Goal: Find specific page/section: Find specific page/section

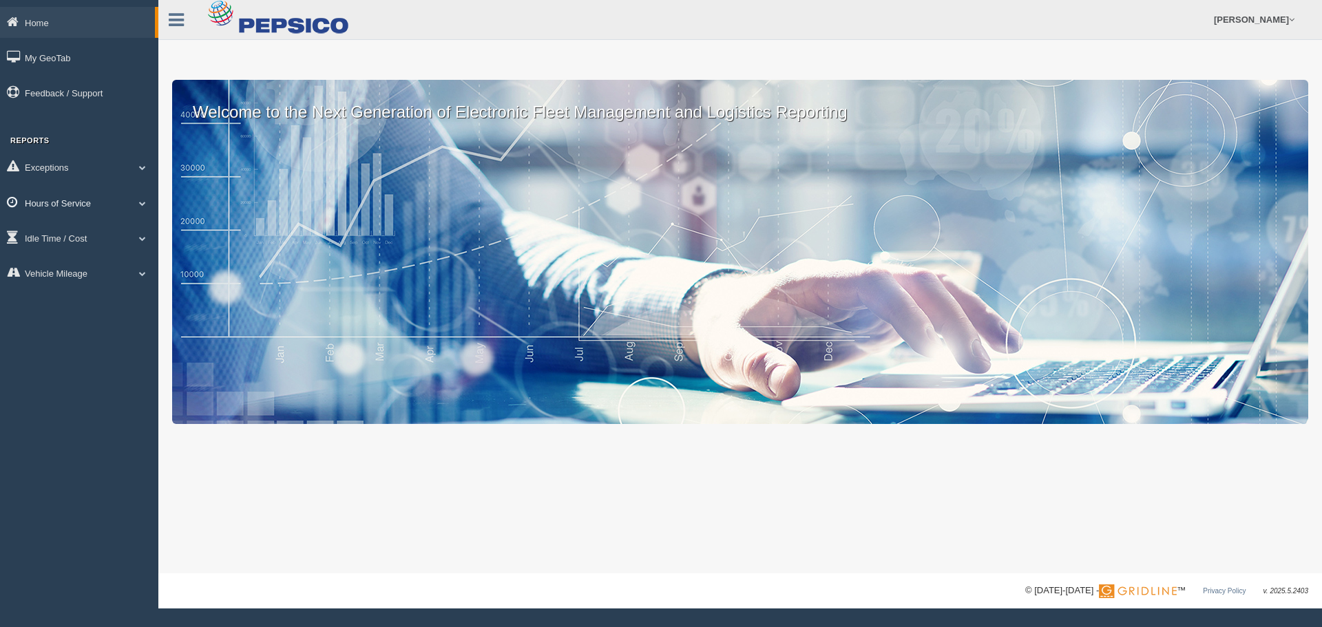
click at [132, 201] on link "Hours of Service" at bounding box center [79, 202] width 158 height 31
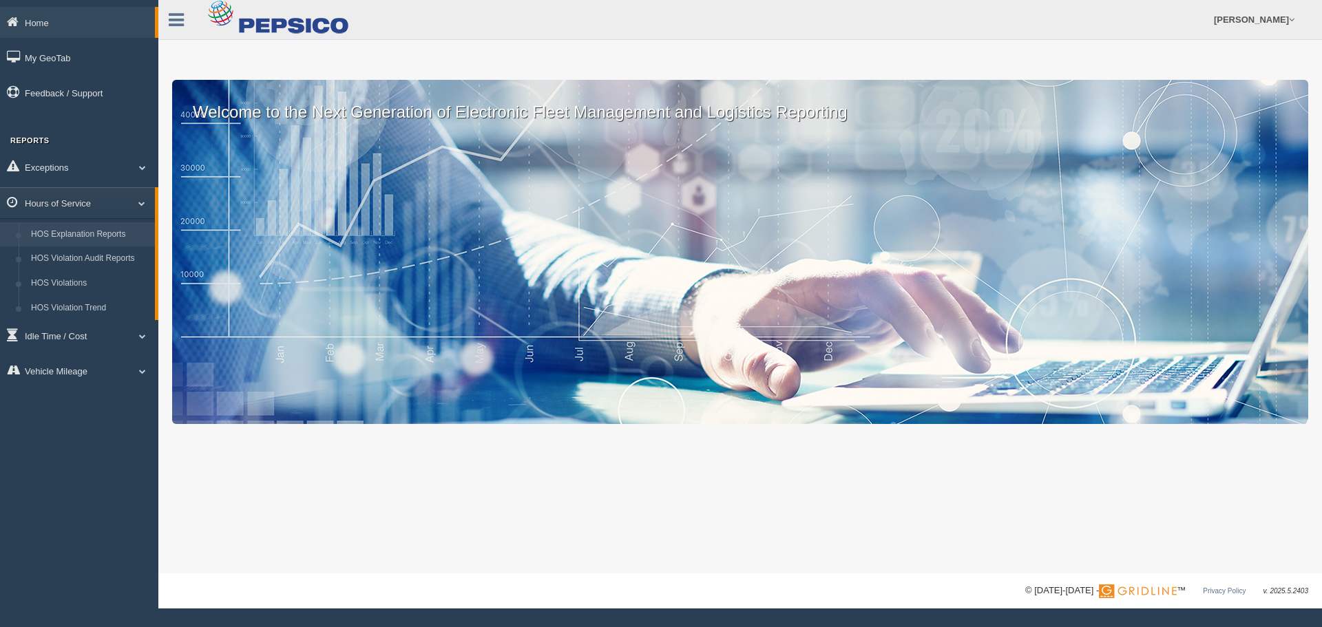
click at [127, 232] on link "HOS Explanation Reports" at bounding box center [90, 234] width 130 height 25
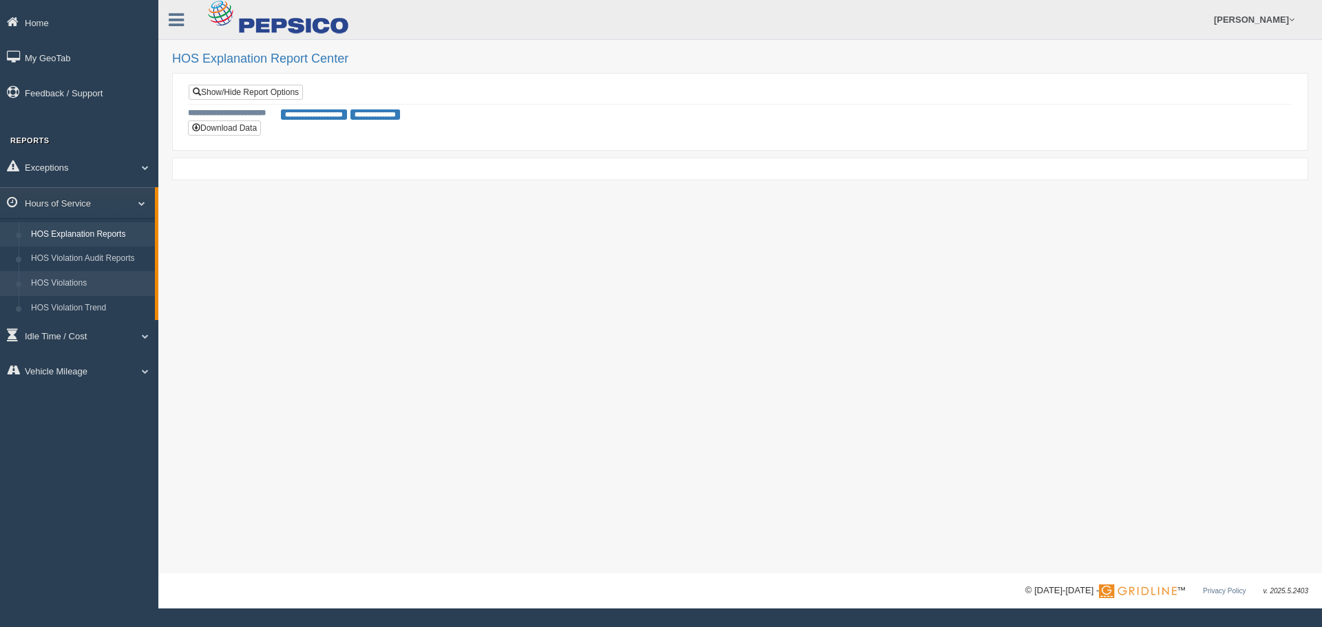
click at [105, 291] on link "HOS Violations" at bounding box center [90, 283] width 130 height 25
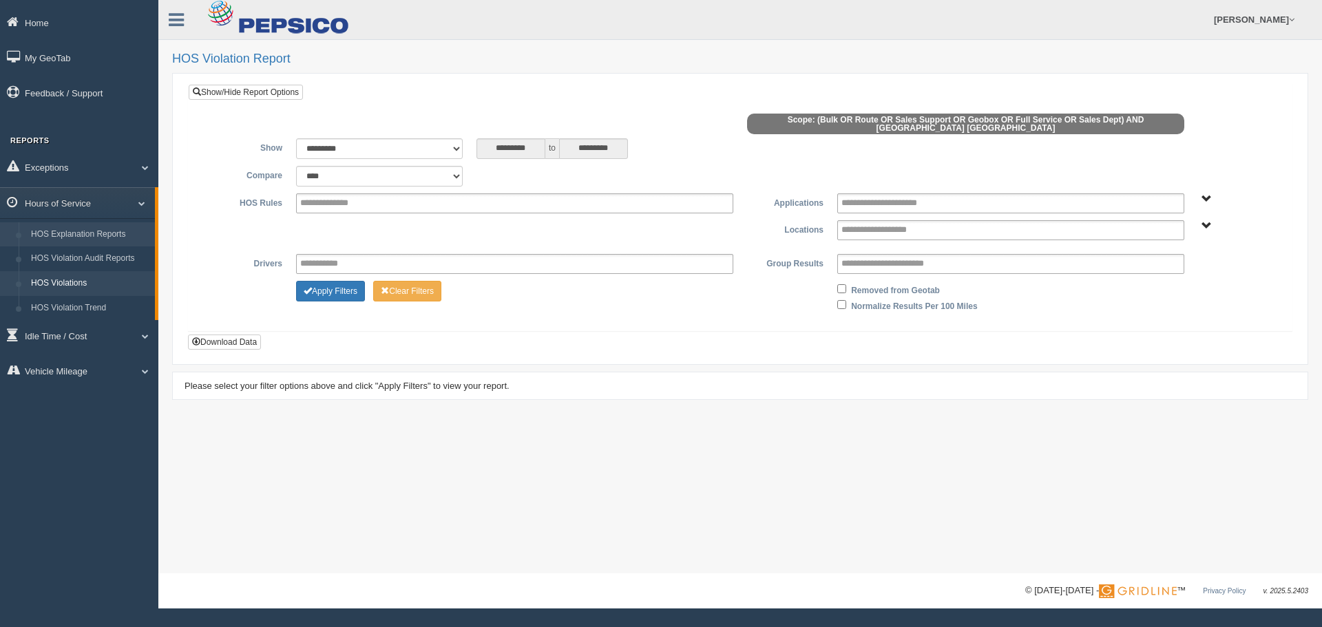
click at [125, 236] on link "HOS Explanation Reports" at bounding box center [90, 234] width 130 height 25
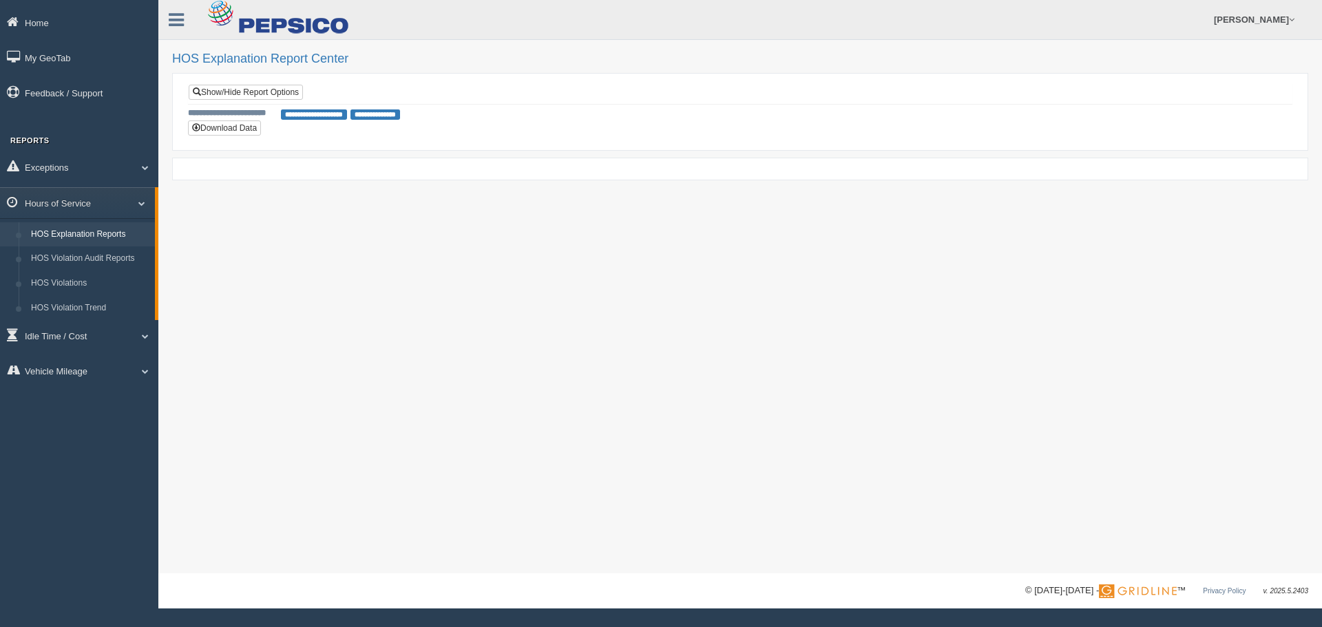
click at [320, 113] on span "**********" at bounding box center [314, 115] width 66 height 10
click at [342, 116] on span "**********" at bounding box center [314, 115] width 66 height 10
click at [235, 94] on link "Show/Hide Report Options" at bounding box center [246, 92] width 114 height 15
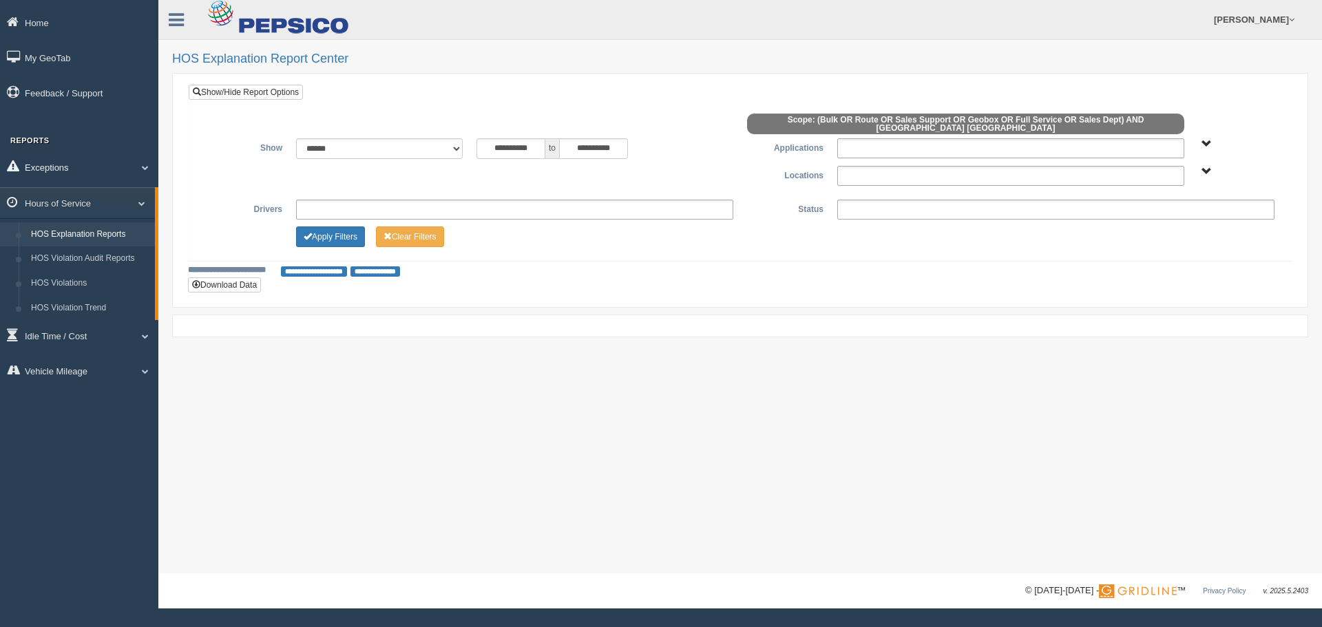
click at [138, 173] on link "Exceptions" at bounding box center [79, 167] width 158 height 31
click at [138, 173] on link "Exceptions" at bounding box center [77, 167] width 155 height 31
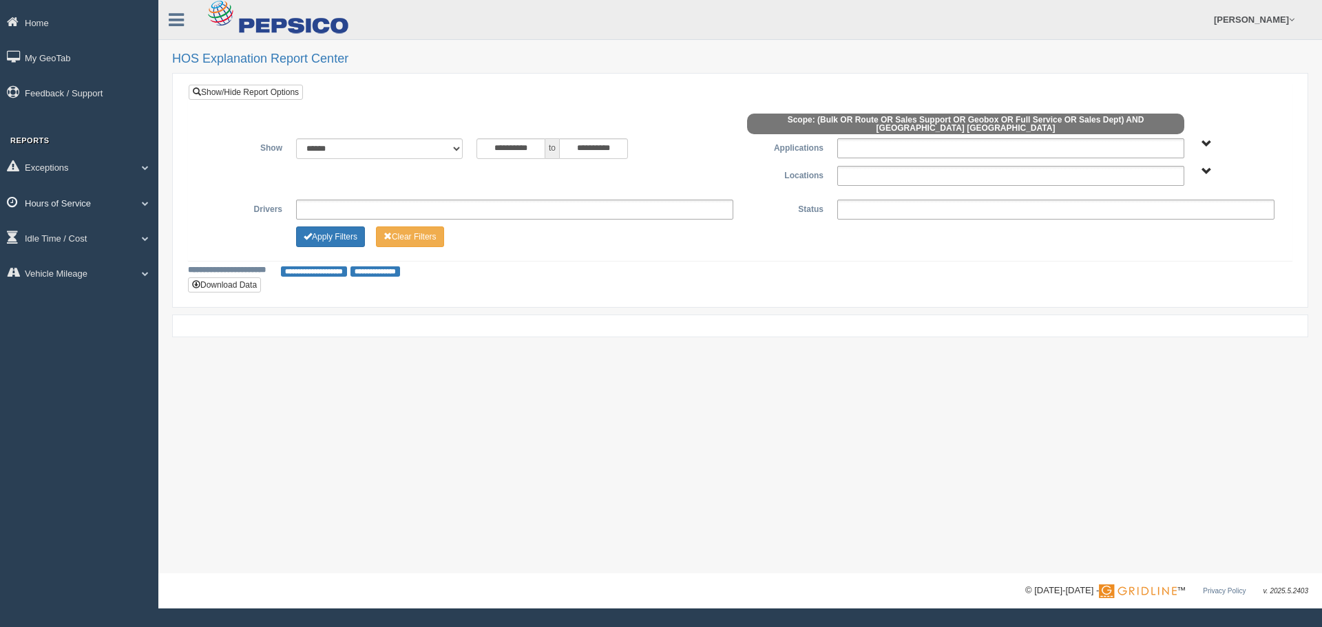
click at [145, 207] on link "Hours of Service" at bounding box center [79, 202] width 158 height 31
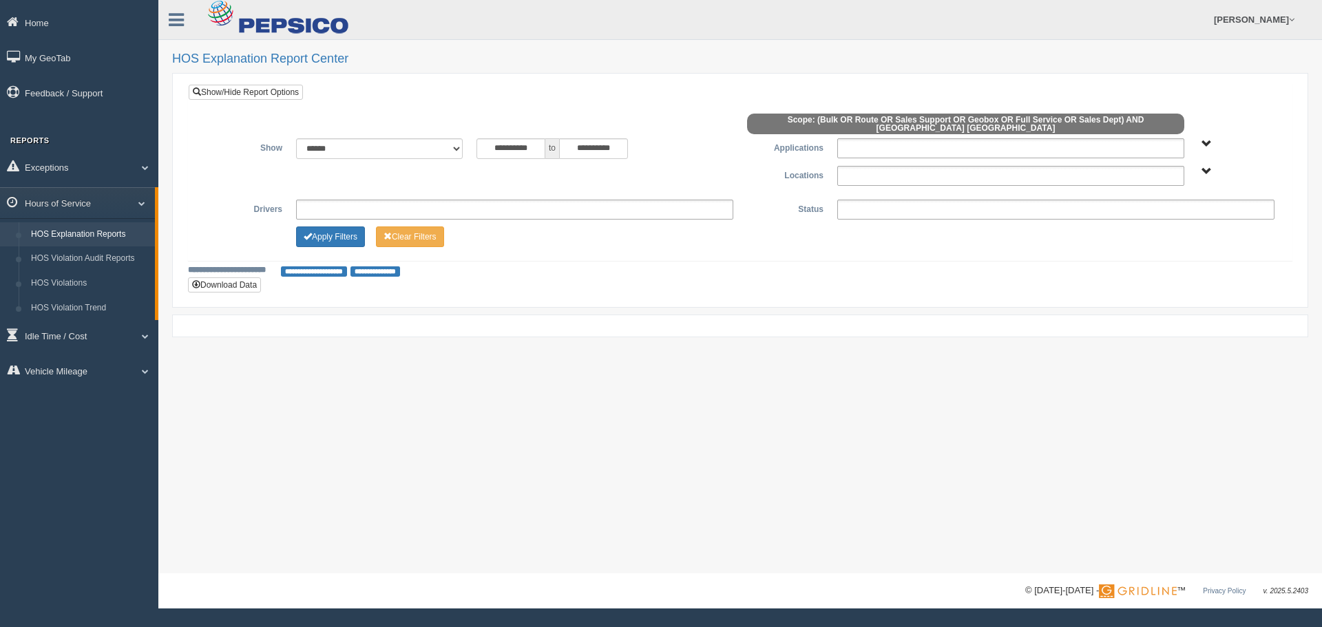
click at [125, 234] on link "HOS Explanation Reports" at bounding box center [90, 234] width 130 height 25
